Goal: Check status

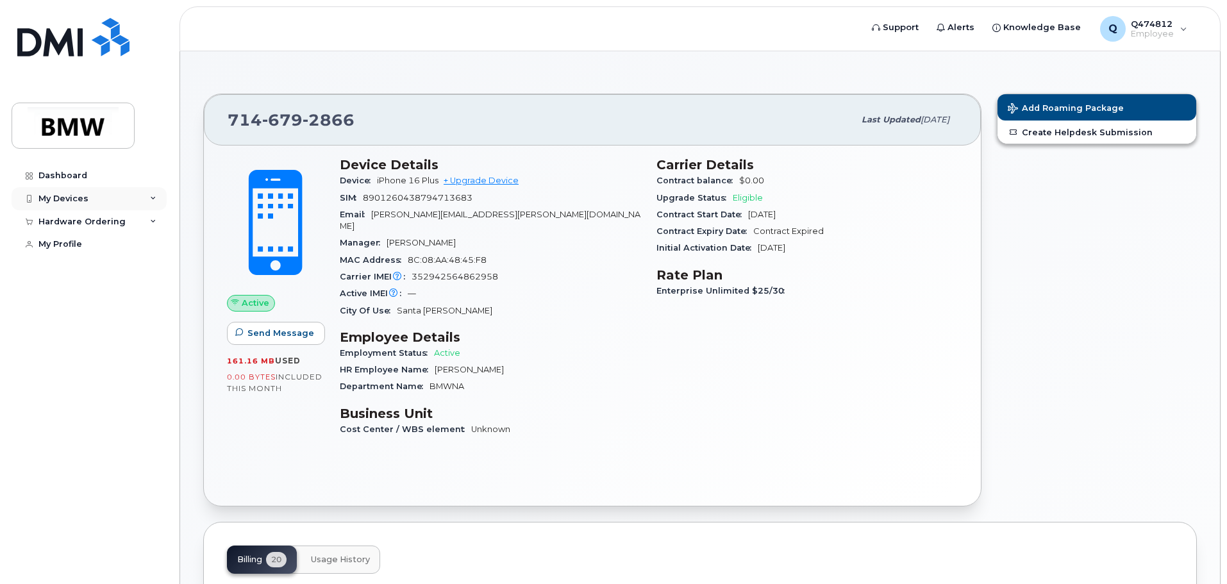
click at [142, 200] on div "My Devices" at bounding box center [89, 198] width 155 height 23
click at [593, 285] on div "Active IMEI Active IMEI is refreshed daily with a delay of up to 48 hours follo…" at bounding box center [490, 293] width 301 height 17
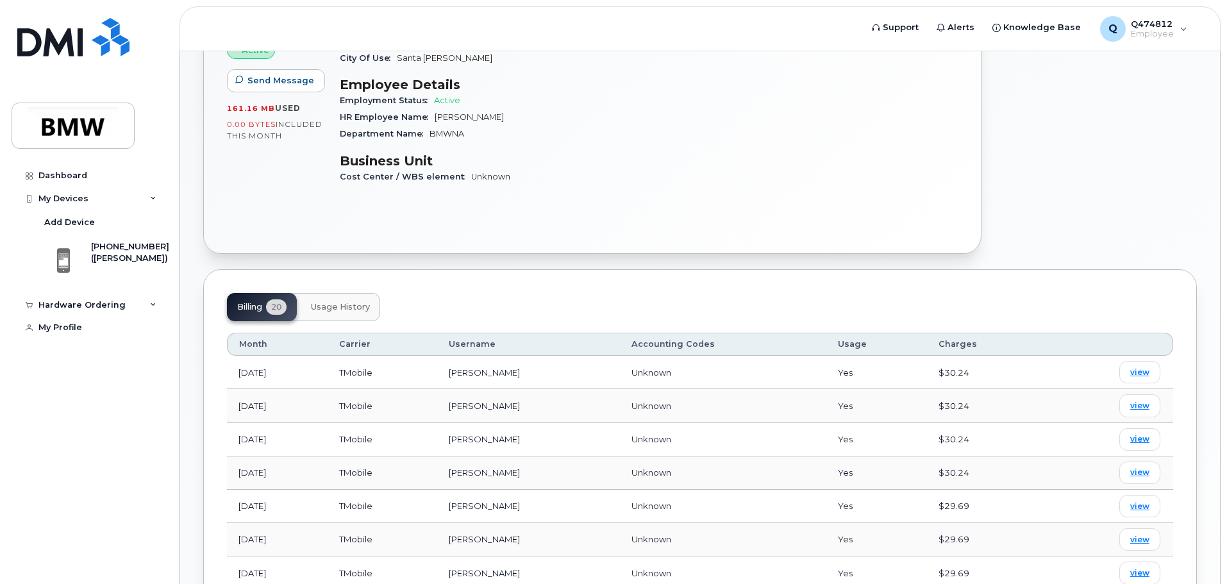
scroll to position [256, 0]
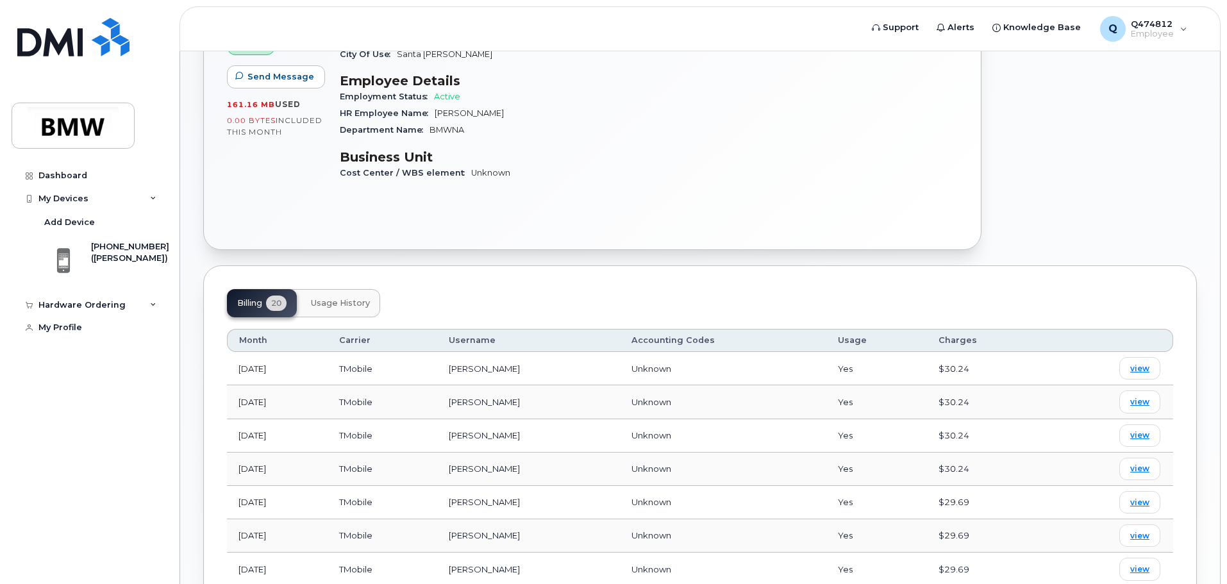
click at [363, 289] on button "Usage History" at bounding box center [340, 303] width 79 height 28
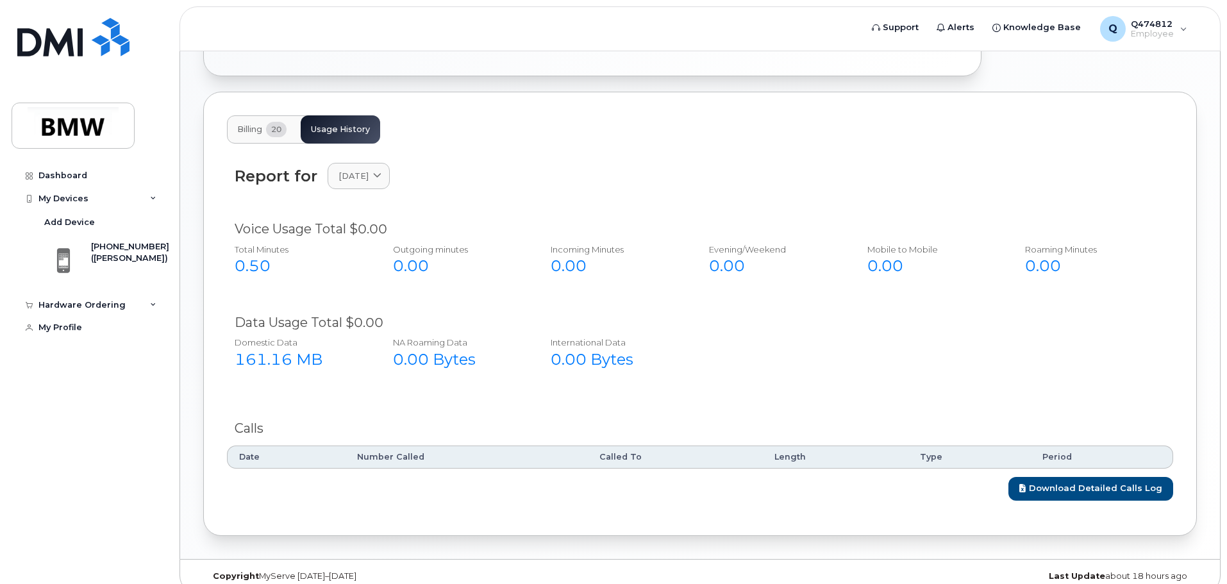
scroll to position [434, 0]
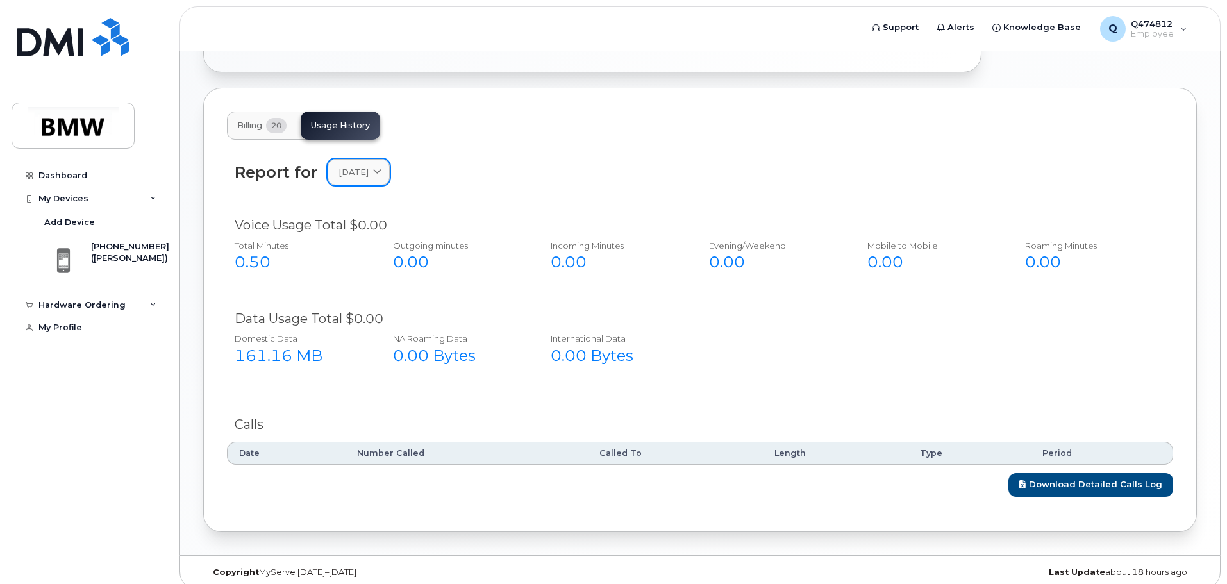
click at [383, 166] on span at bounding box center [377, 172] width 12 height 12
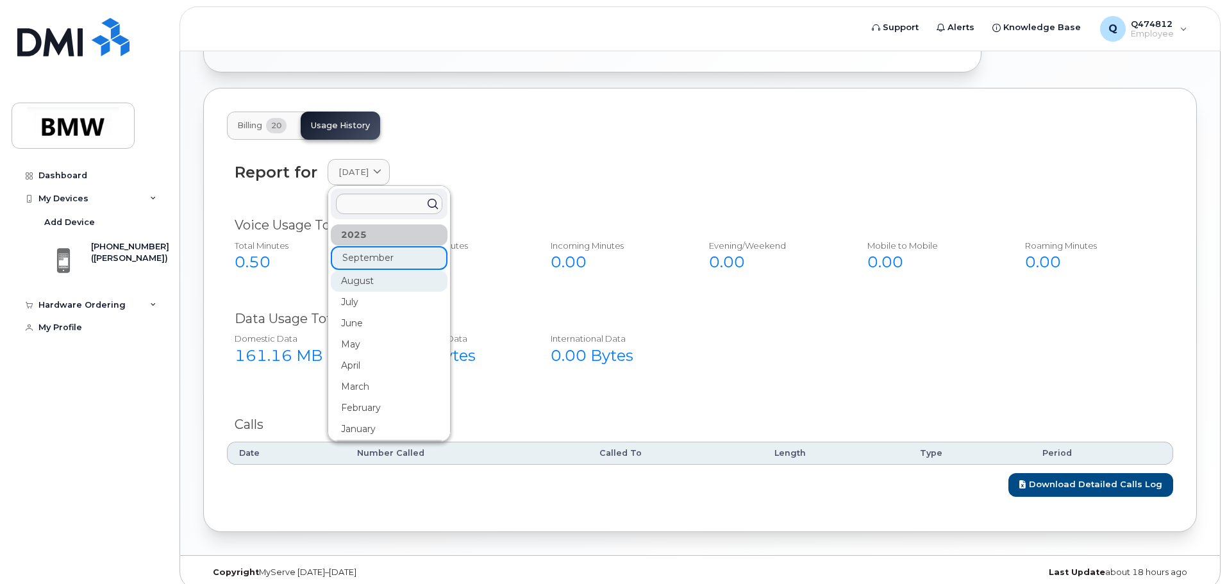
click at [360, 270] on div "August" at bounding box center [389, 280] width 117 height 21
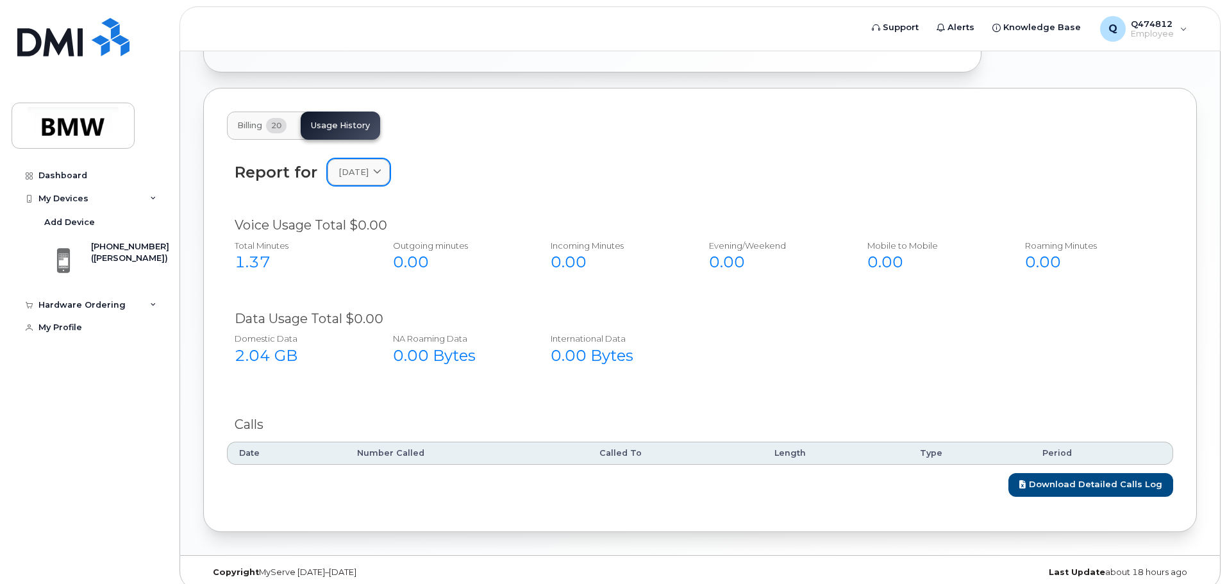
click at [383, 166] on span at bounding box center [377, 172] width 12 height 12
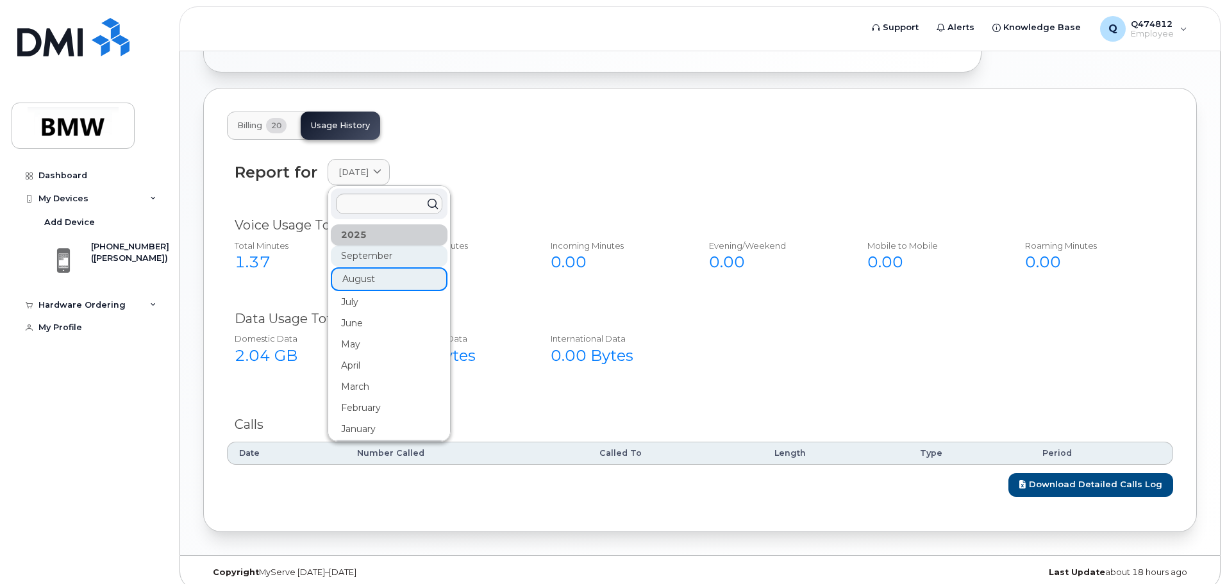
click at [369, 245] on div "September" at bounding box center [389, 255] width 117 height 21
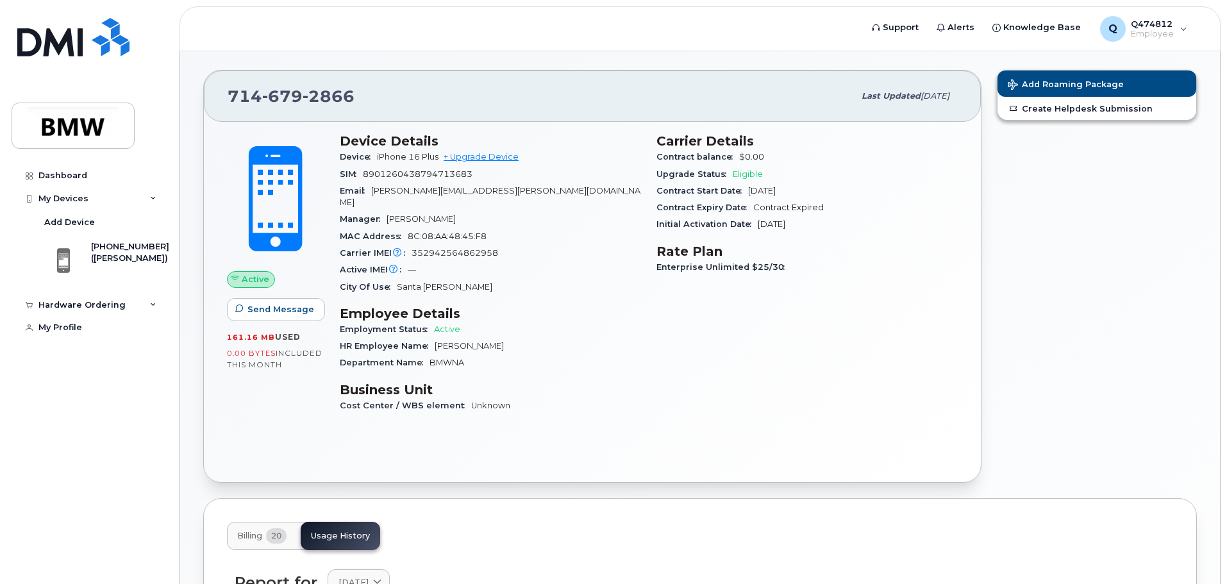
scroll to position [0, 0]
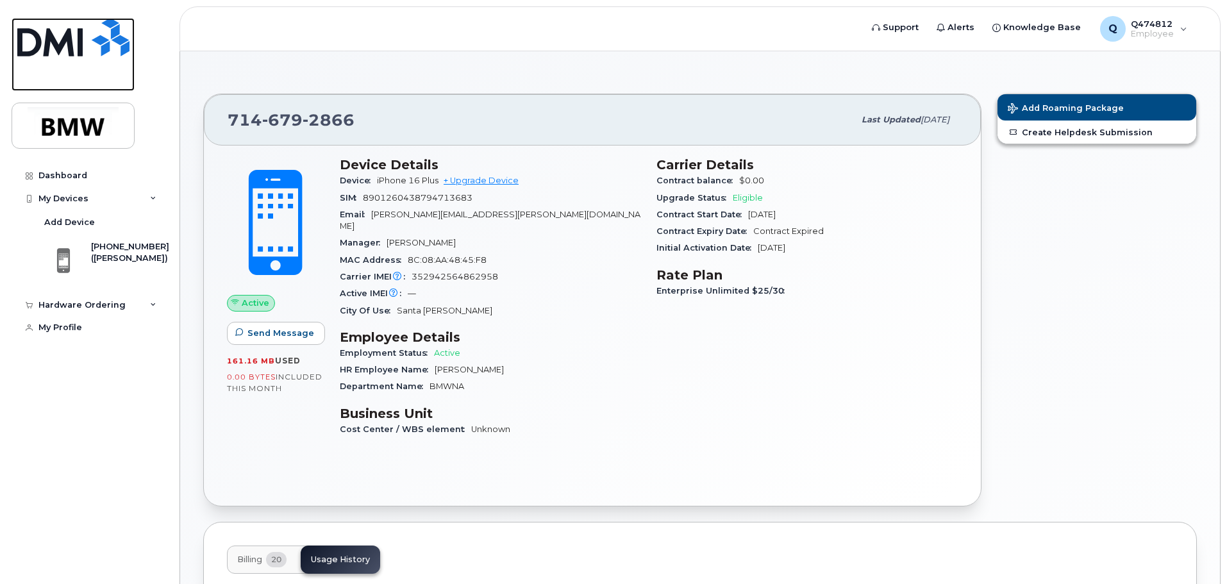
click at [78, 32] on img at bounding box center [73, 37] width 112 height 38
